Goal: Information Seeking & Learning: Understand process/instructions

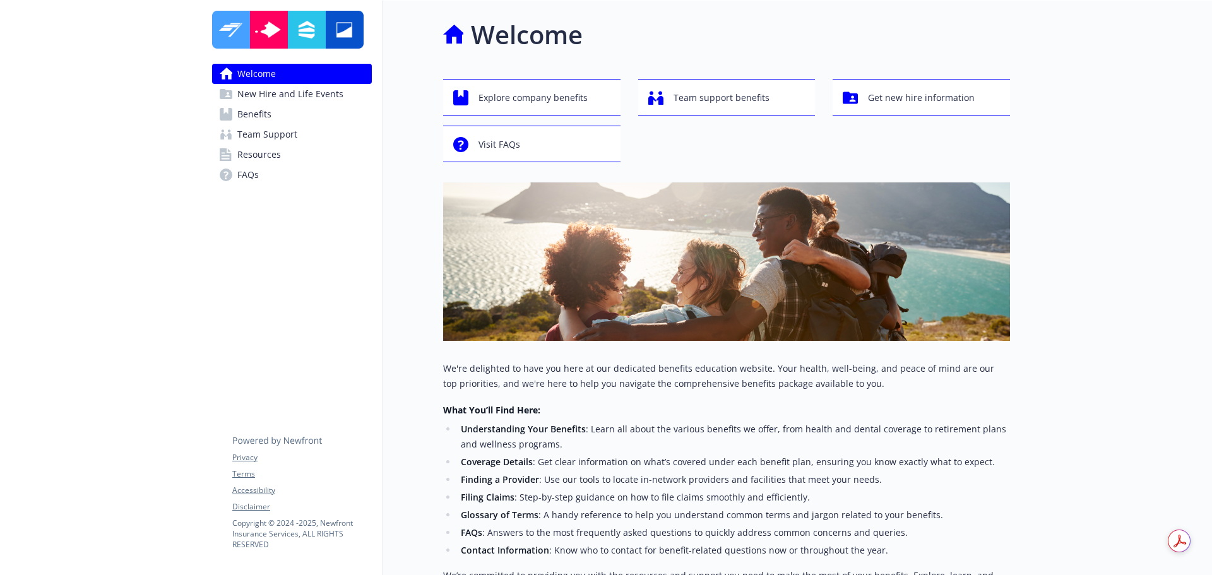
click at [252, 125] on span "Team Support" at bounding box center [267, 134] width 60 height 20
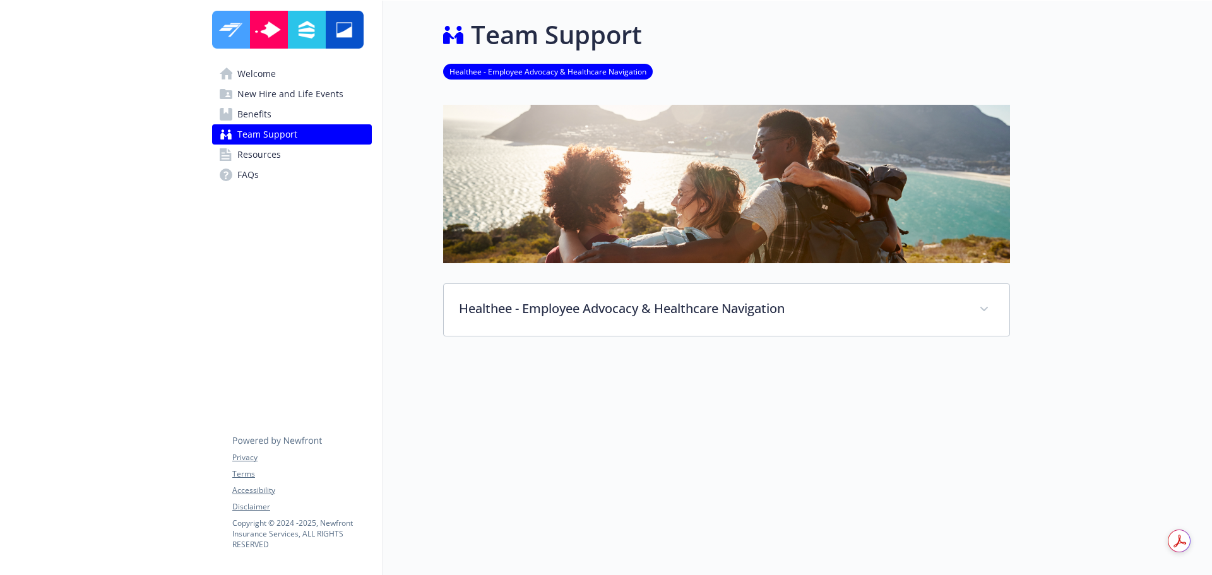
click at [258, 108] on span "Benefits" at bounding box center [254, 114] width 34 height 20
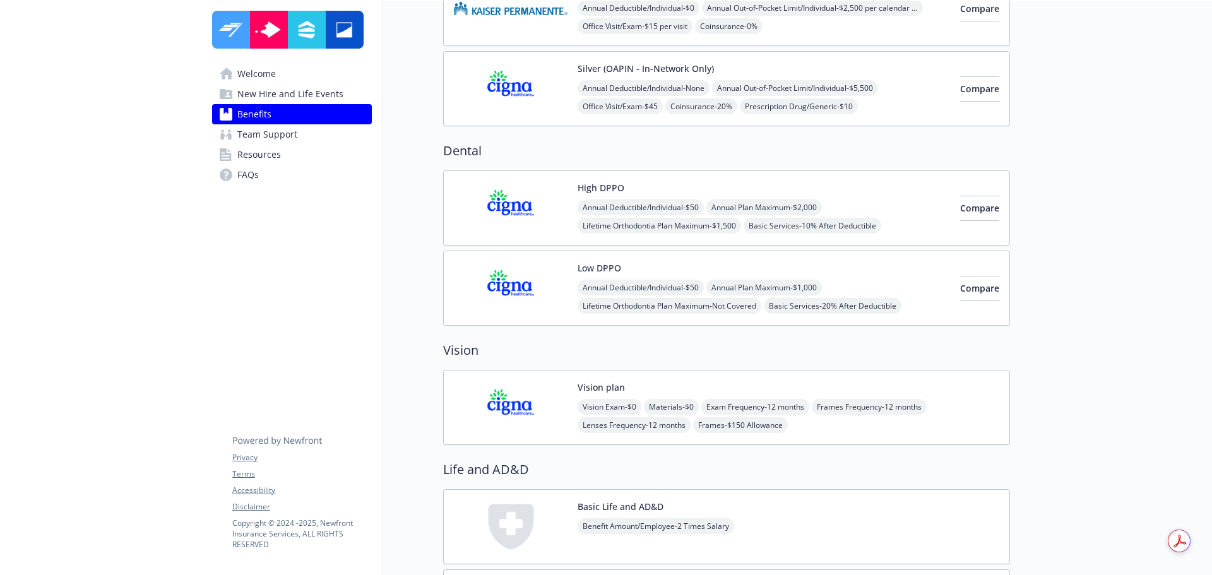
scroll to position [568, 0]
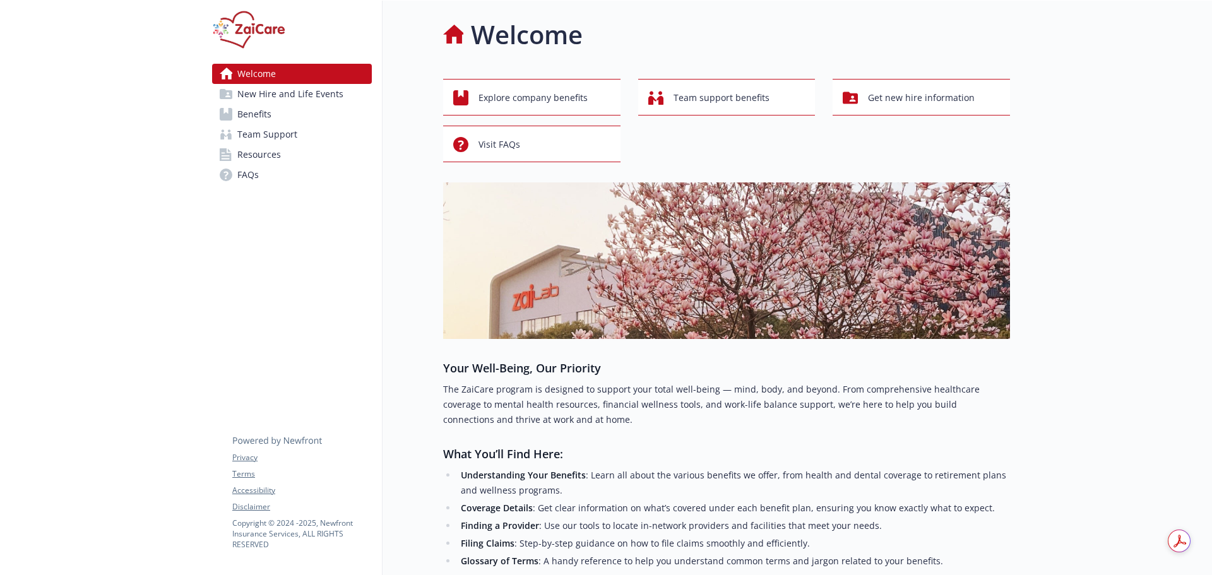
click at [272, 120] on link "Benefits" at bounding box center [292, 114] width 160 height 20
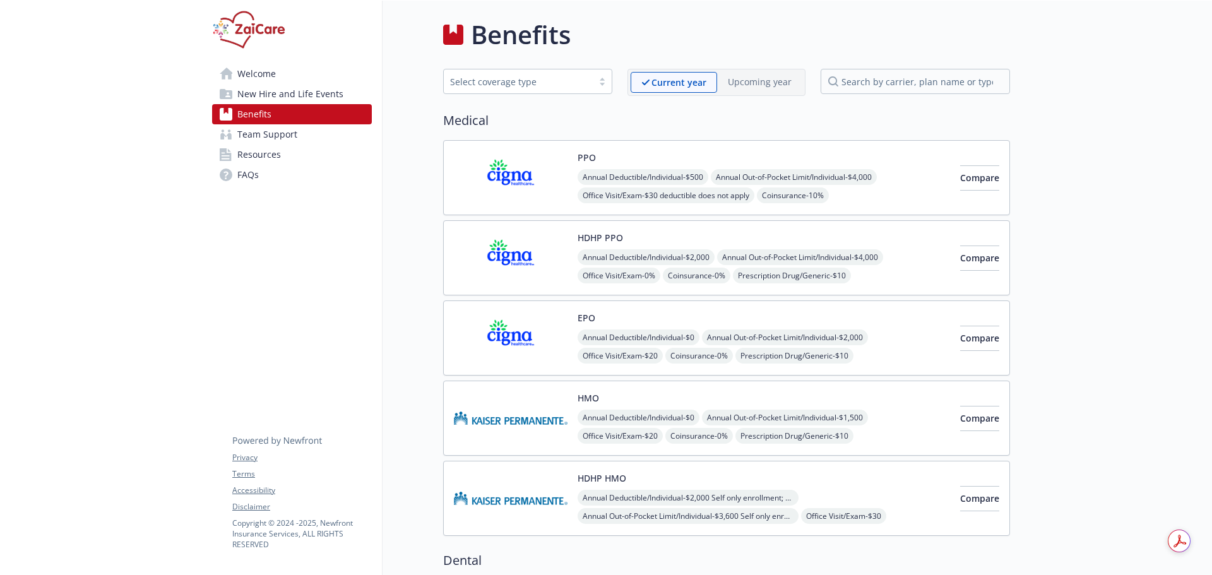
click at [508, 342] on img at bounding box center [511, 338] width 114 height 54
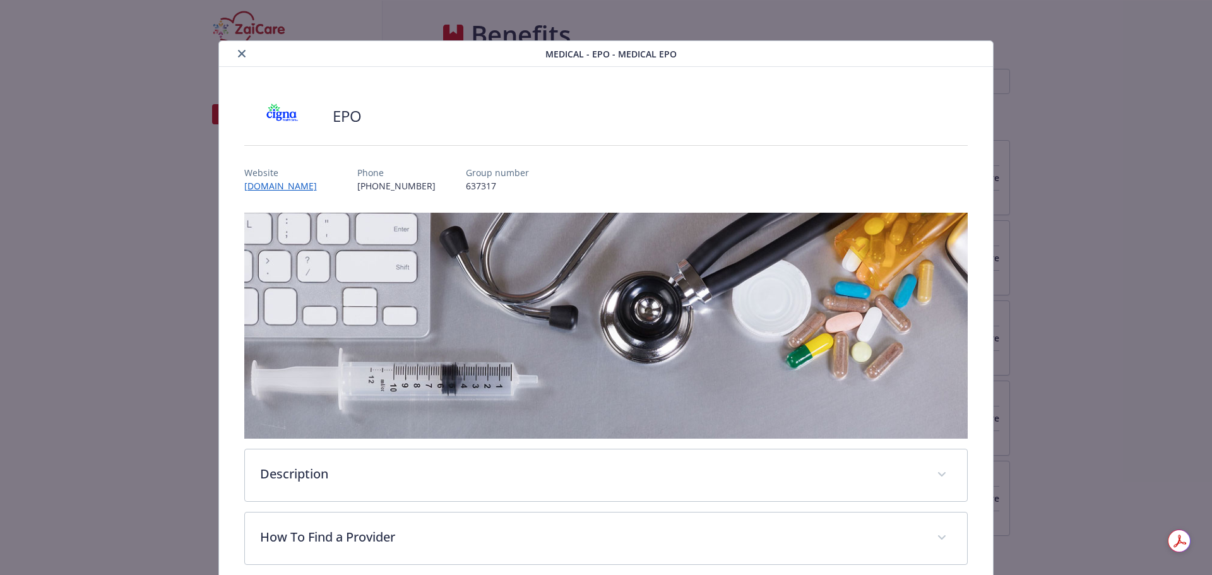
scroll to position [38, 0]
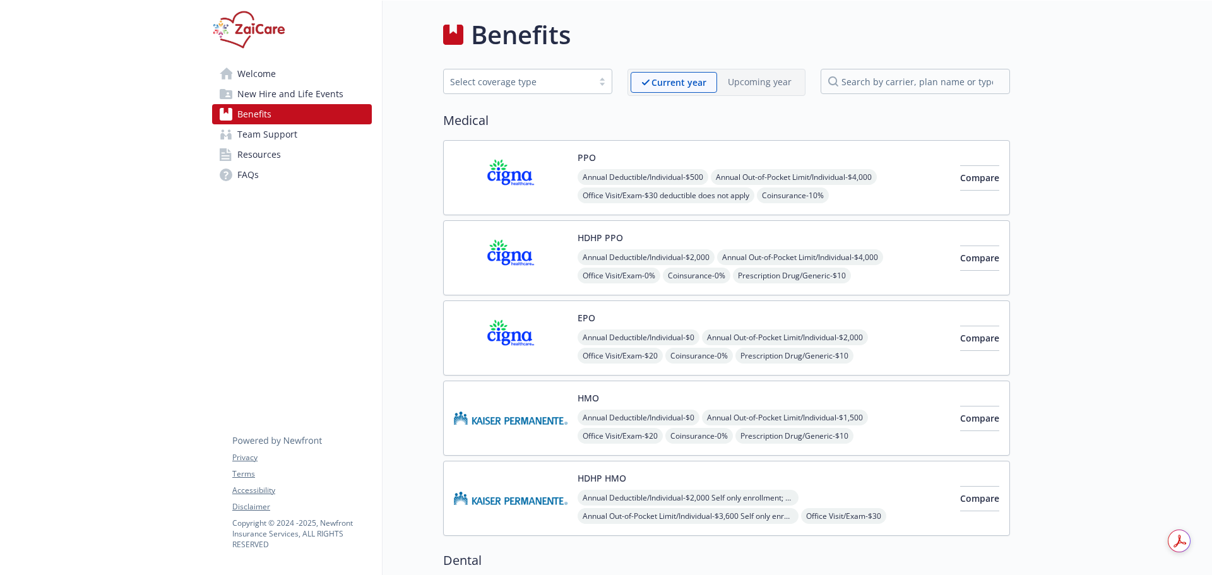
click at [508, 188] on img at bounding box center [511, 178] width 114 height 54
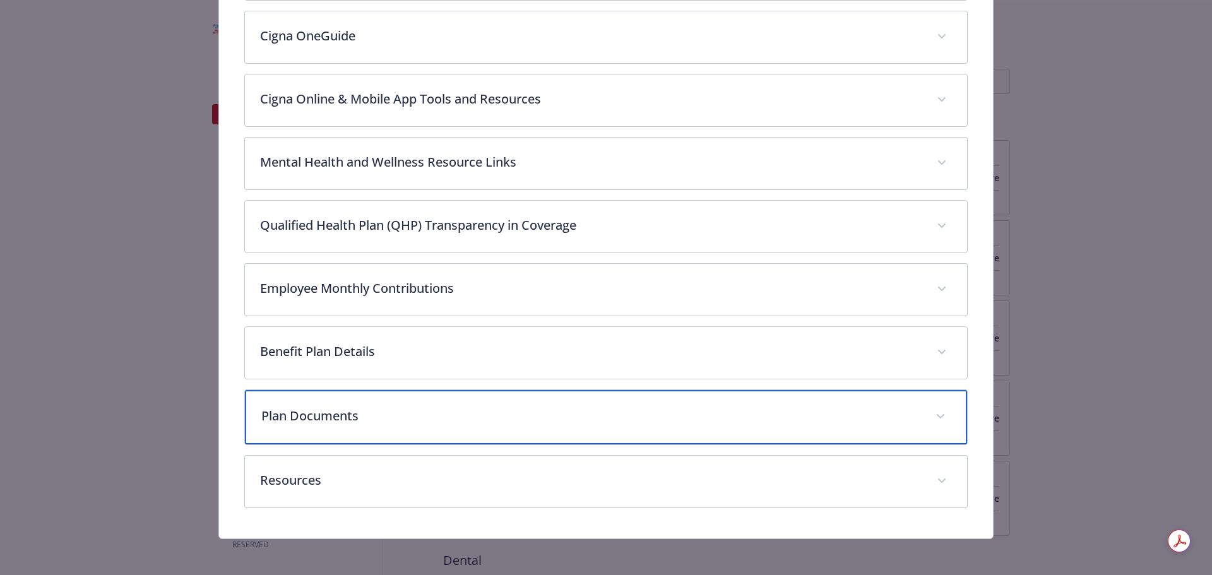
click at [501, 422] on p "Plan Documents" at bounding box center [591, 416] width 660 height 19
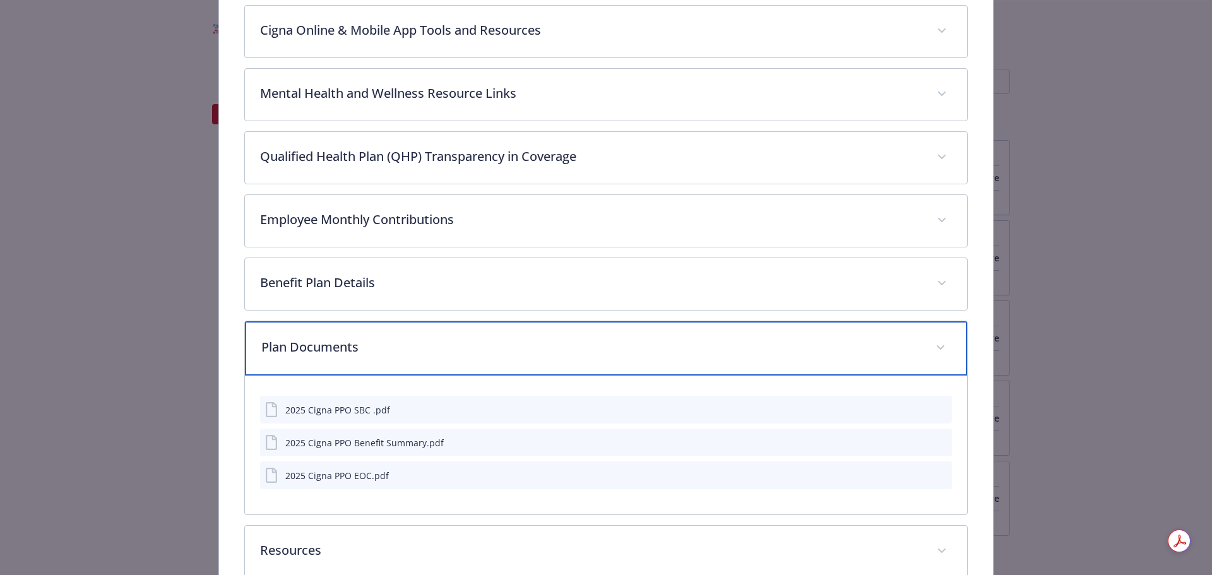
scroll to position [706, 0]
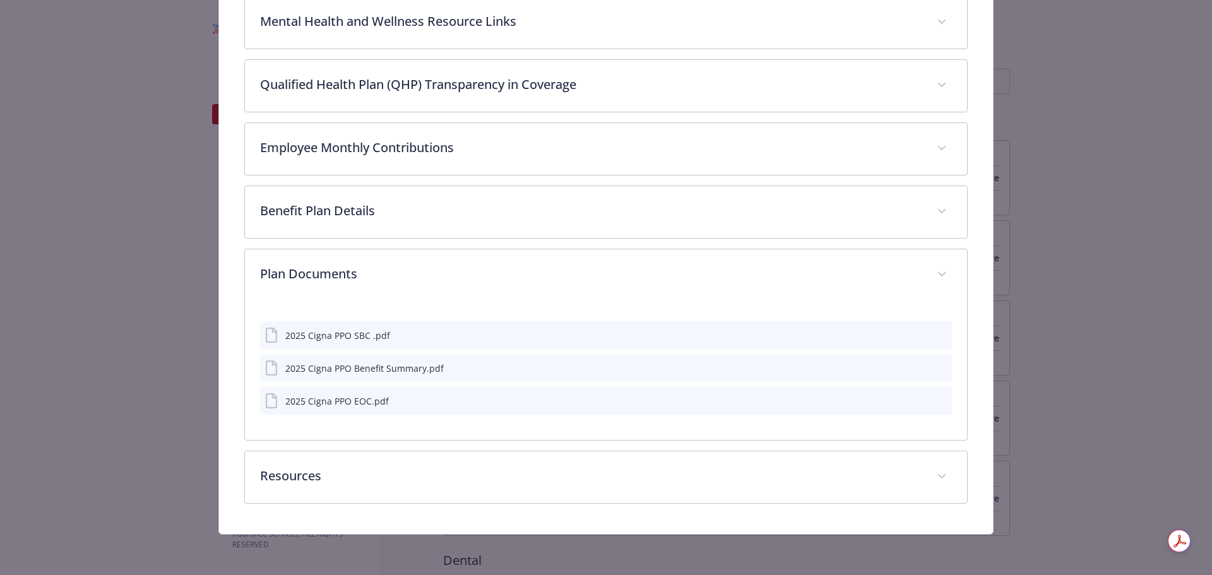
click at [935, 363] on icon "preview file" at bounding box center [940, 367] width 11 height 9
